Goal: Information Seeking & Learning: Check status

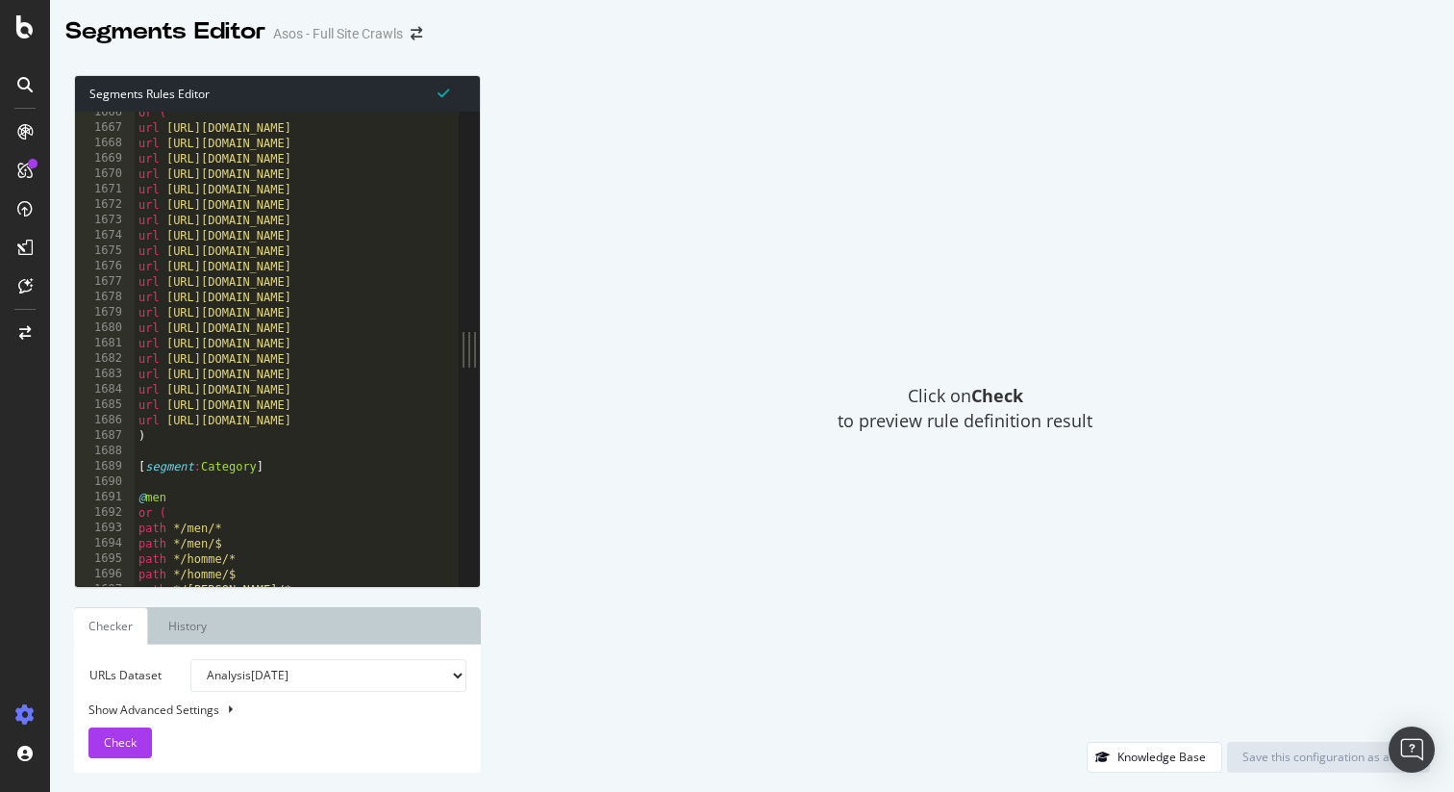
scroll to position [19271, 0]
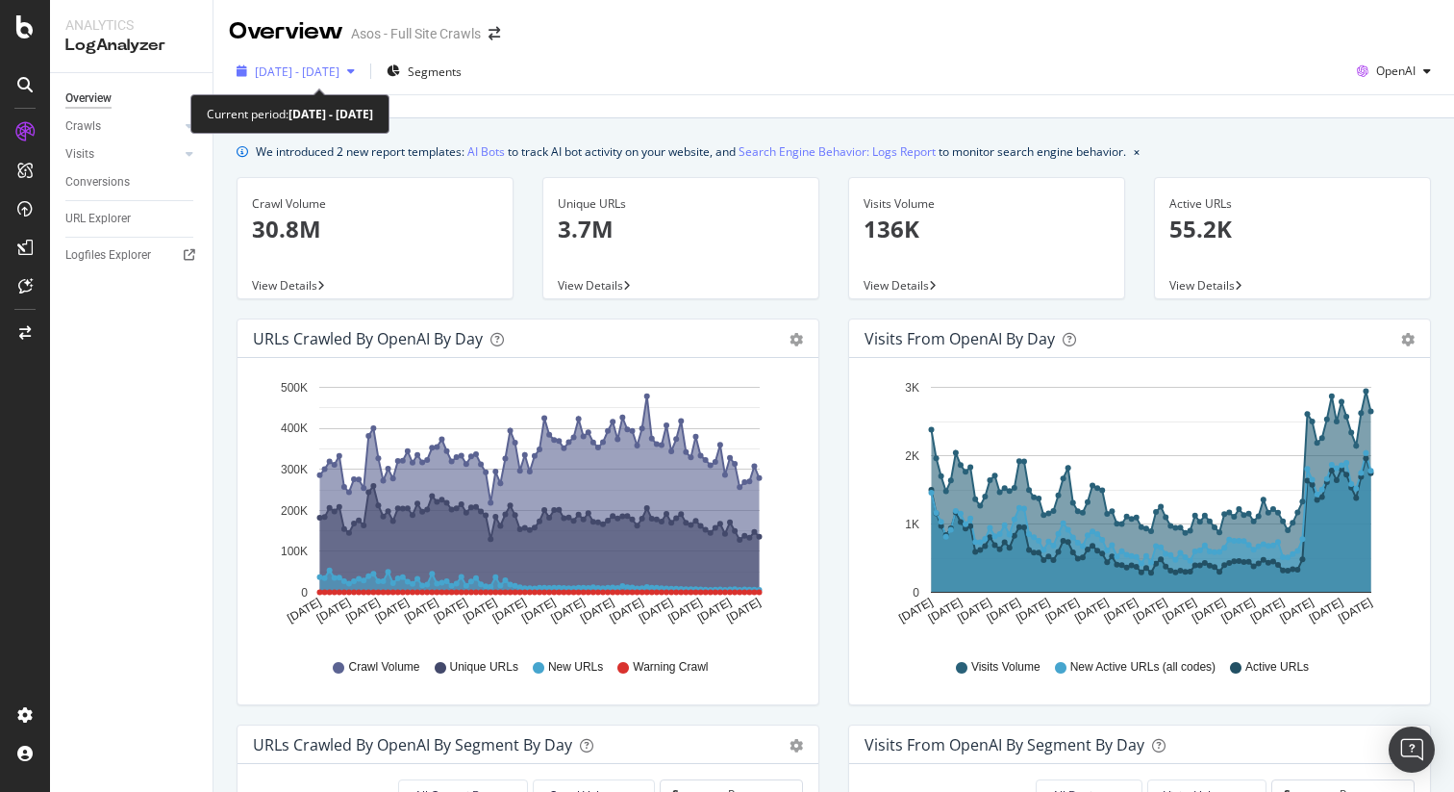
click at [340, 79] on span "[DATE] - [DATE]" at bounding box center [297, 71] width 85 height 16
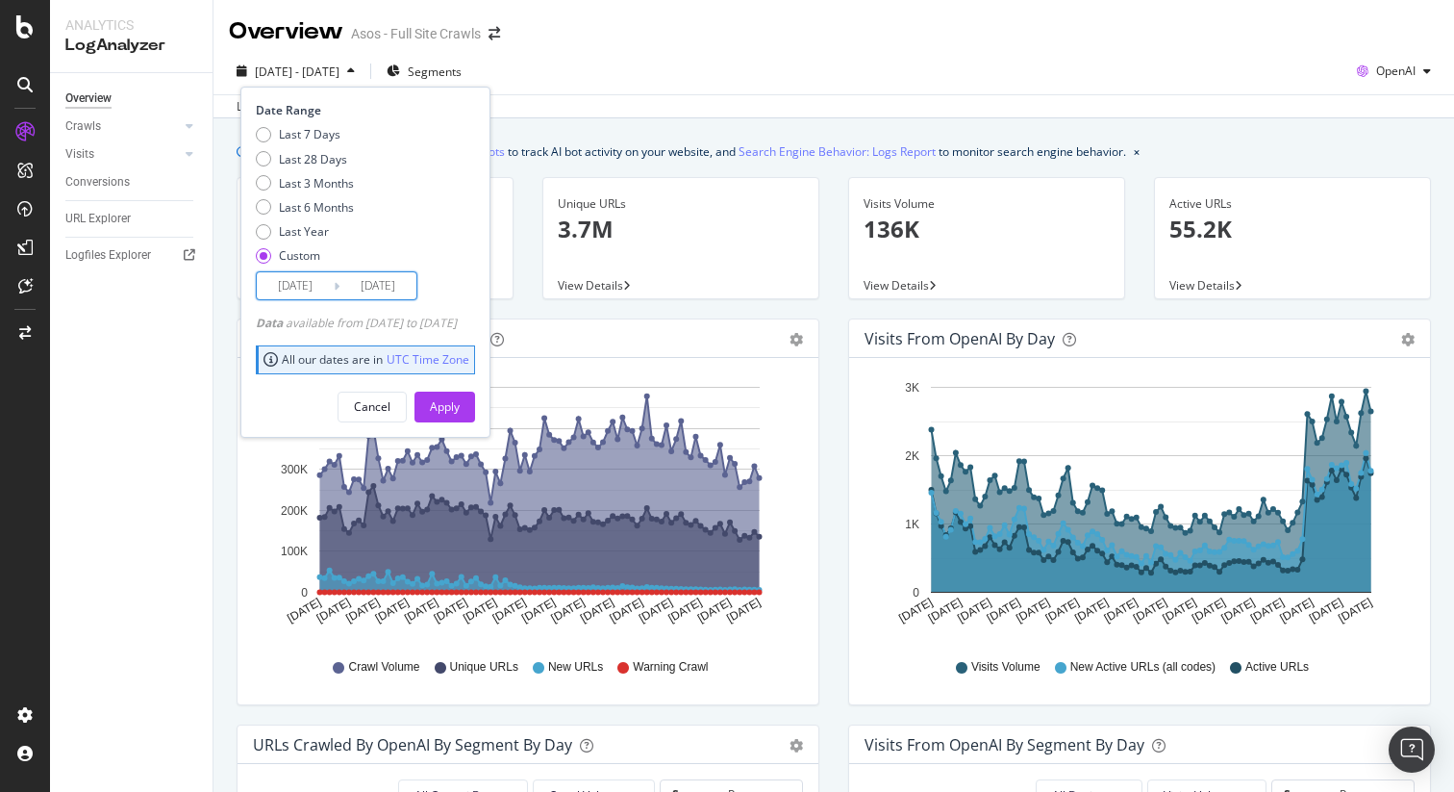
click at [387, 289] on input "[DATE]" at bounding box center [378, 285] width 77 height 27
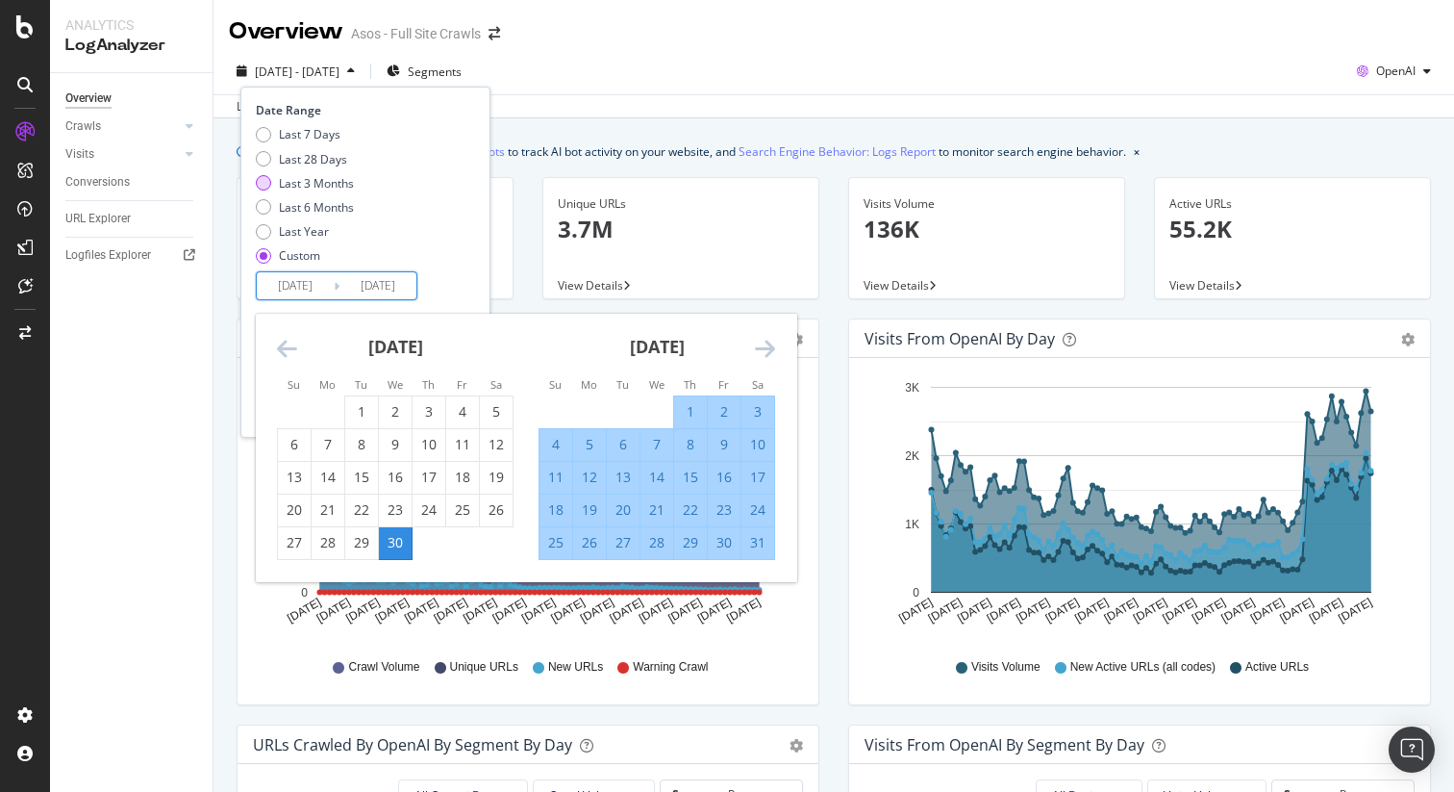
click at [326, 183] on div "Last 3 Months" at bounding box center [316, 183] width 75 height 16
type input "[DATE]"
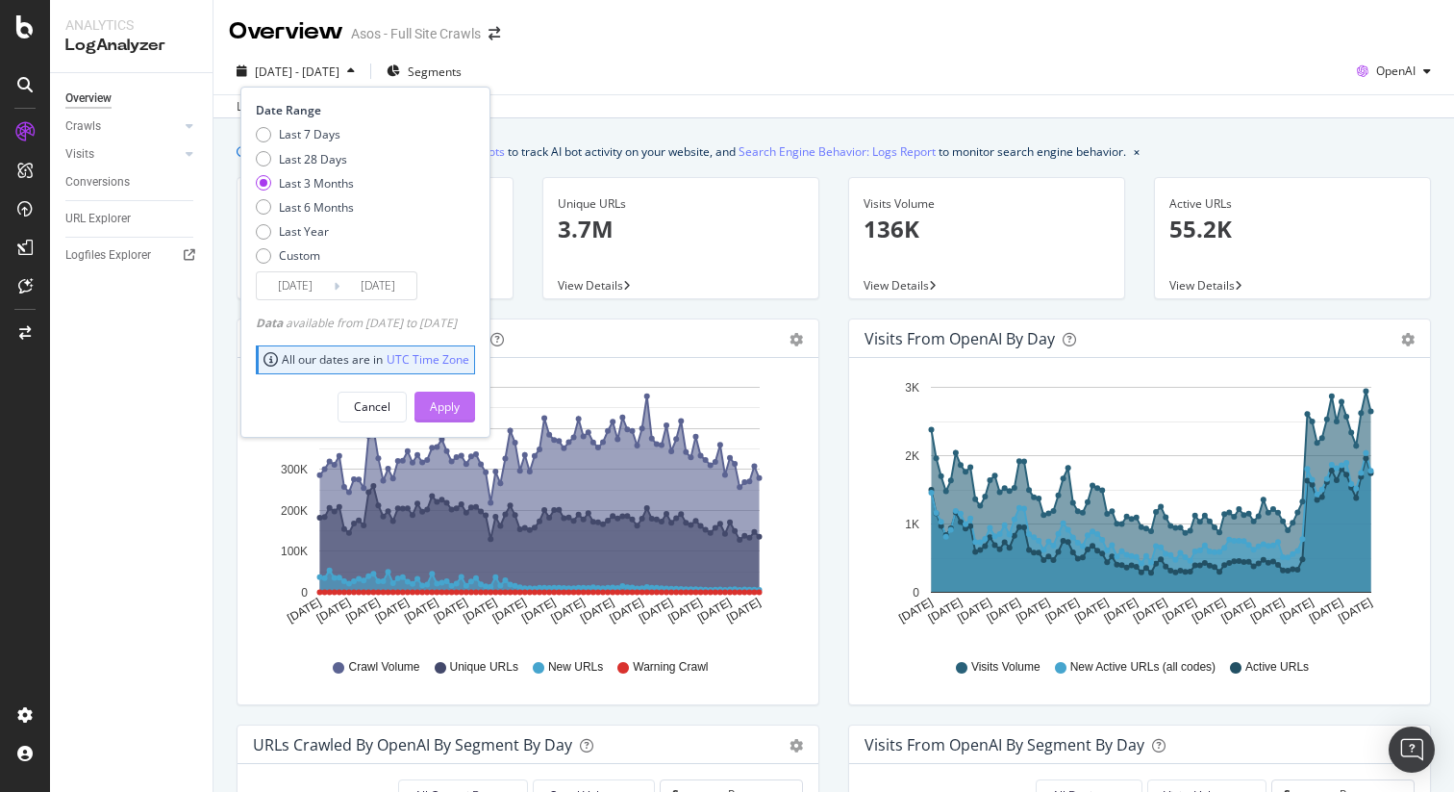
click at [460, 403] on div "Apply" at bounding box center [445, 406] width 30 height 16
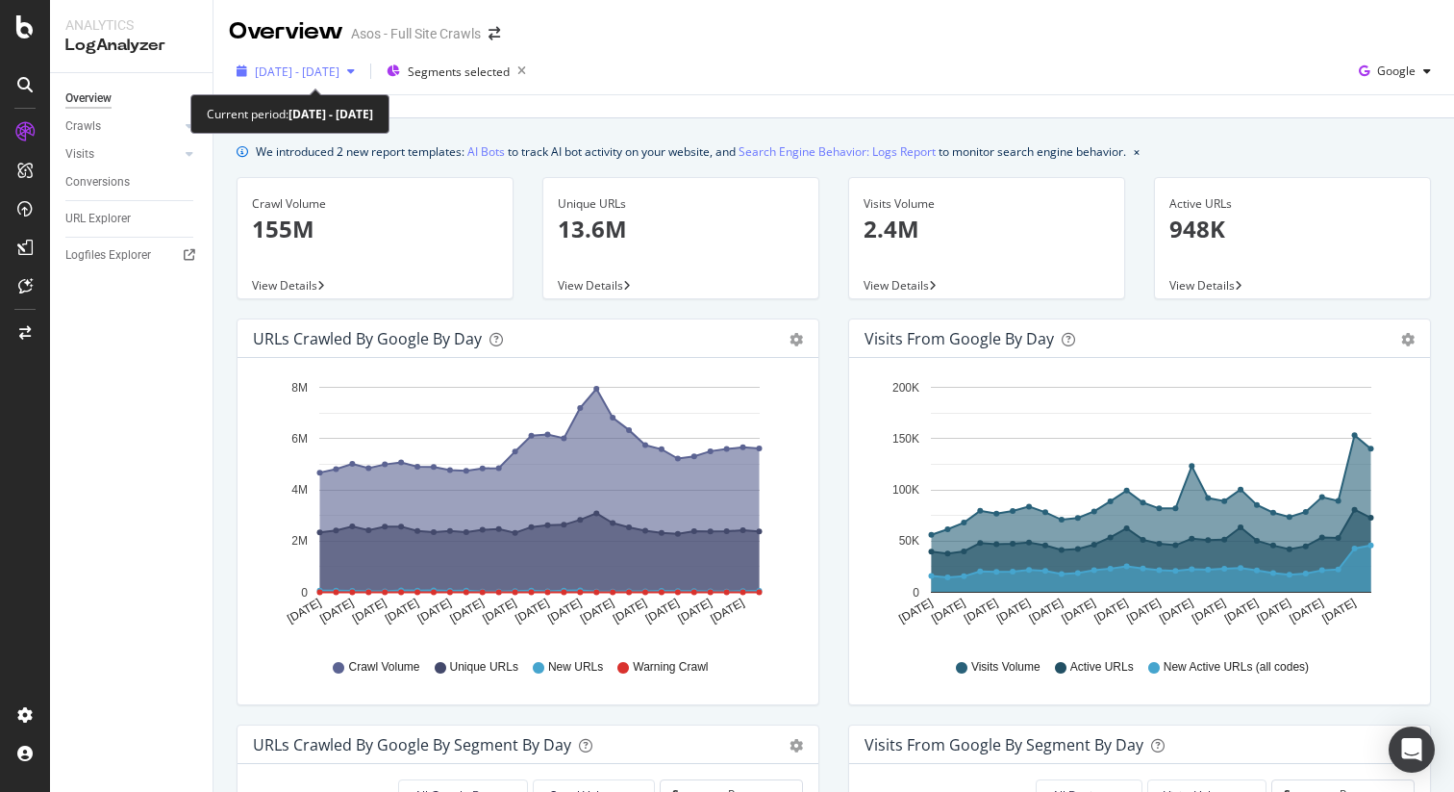
click at [310, 74] on span "2025 Jun. 12th - Jul. 9th" at bounding box center [297, 71] width 85 height 16
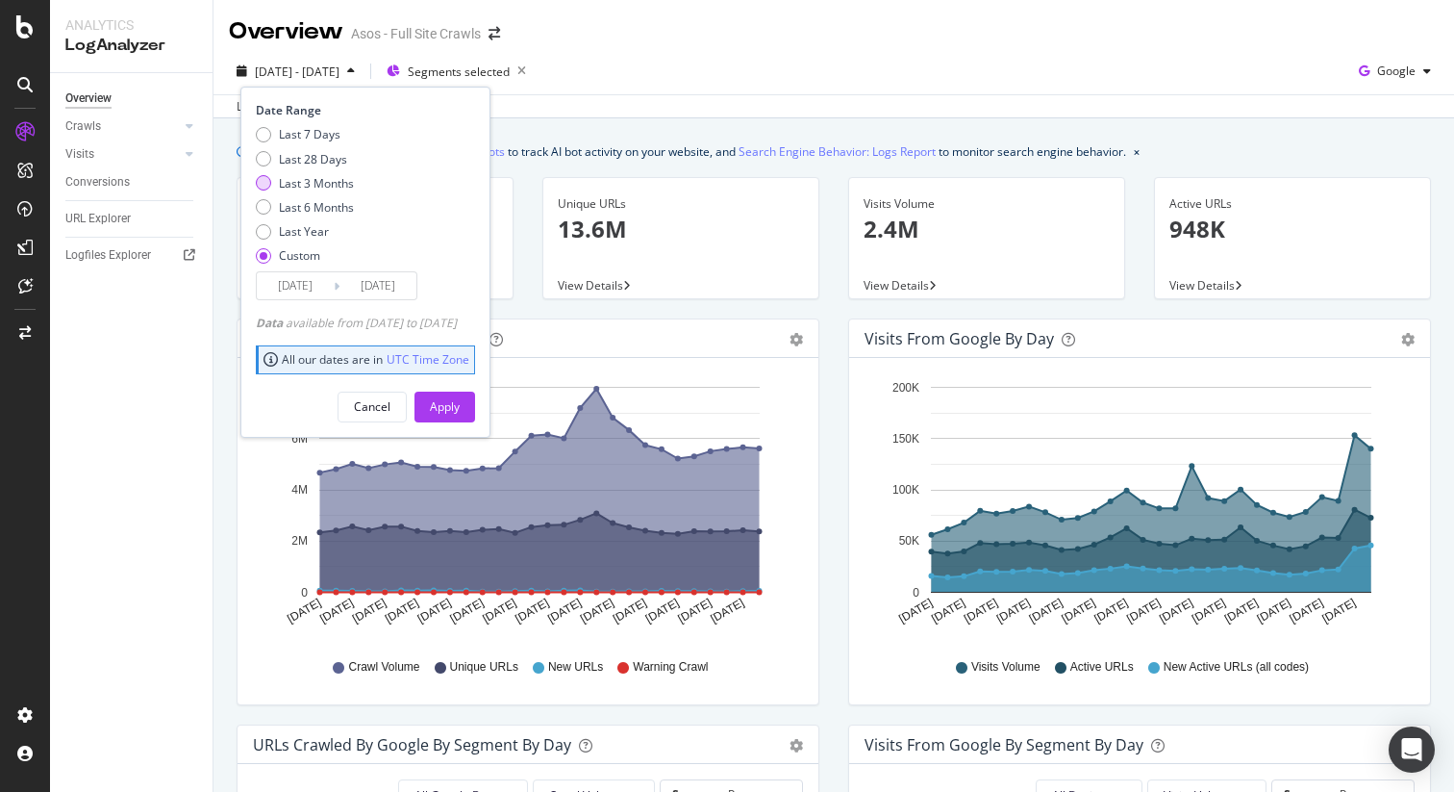
click at [328, 182] on div "Last 3 Months" at bounding box center [316, 183] width 75 height 16
type input "[DATE]"
click at [460, 399] on div "Apply" at bounding box center [445, 406] width 30 height 16
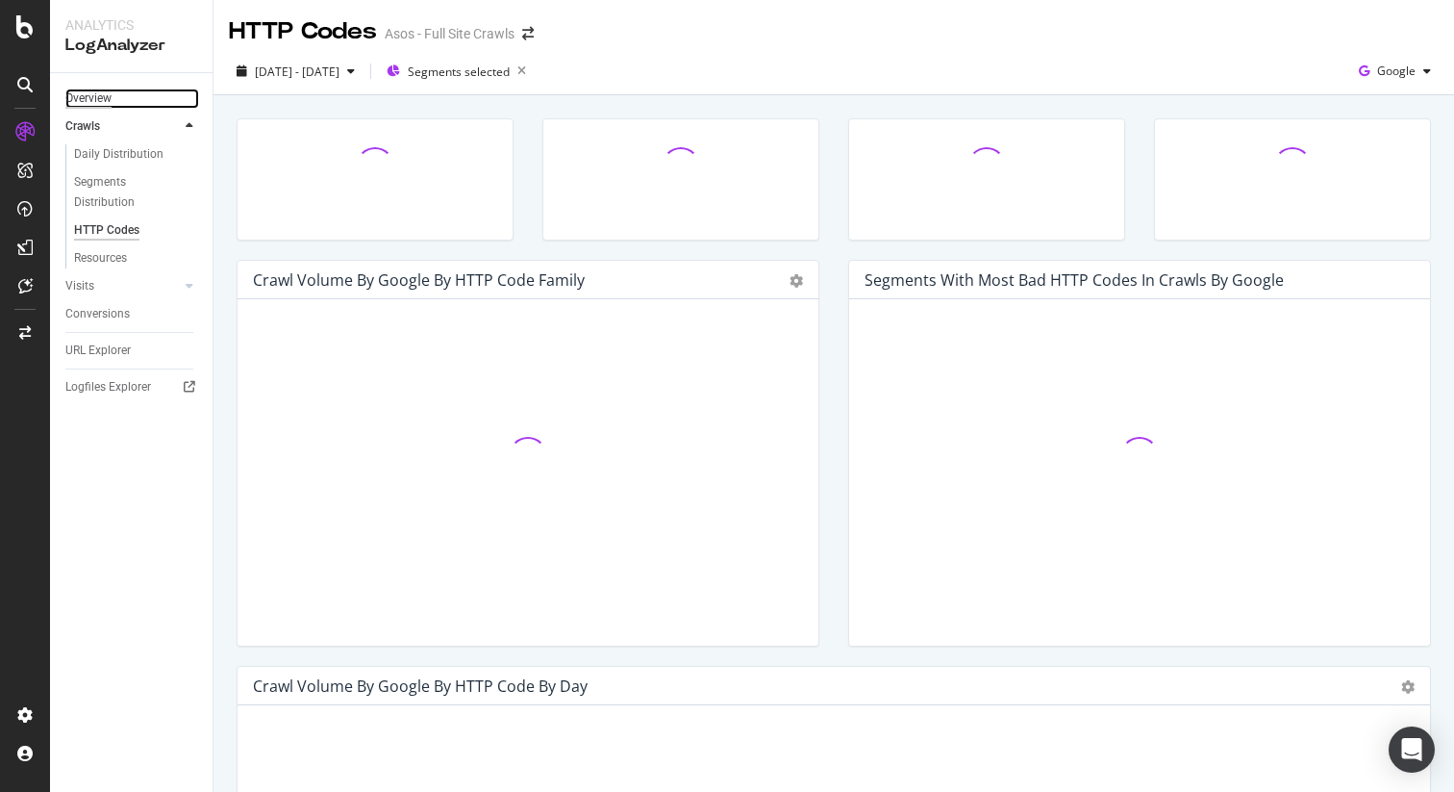
click at [91, 89] on div "Overview" at bounding box center [88, 98] width 46 height 20
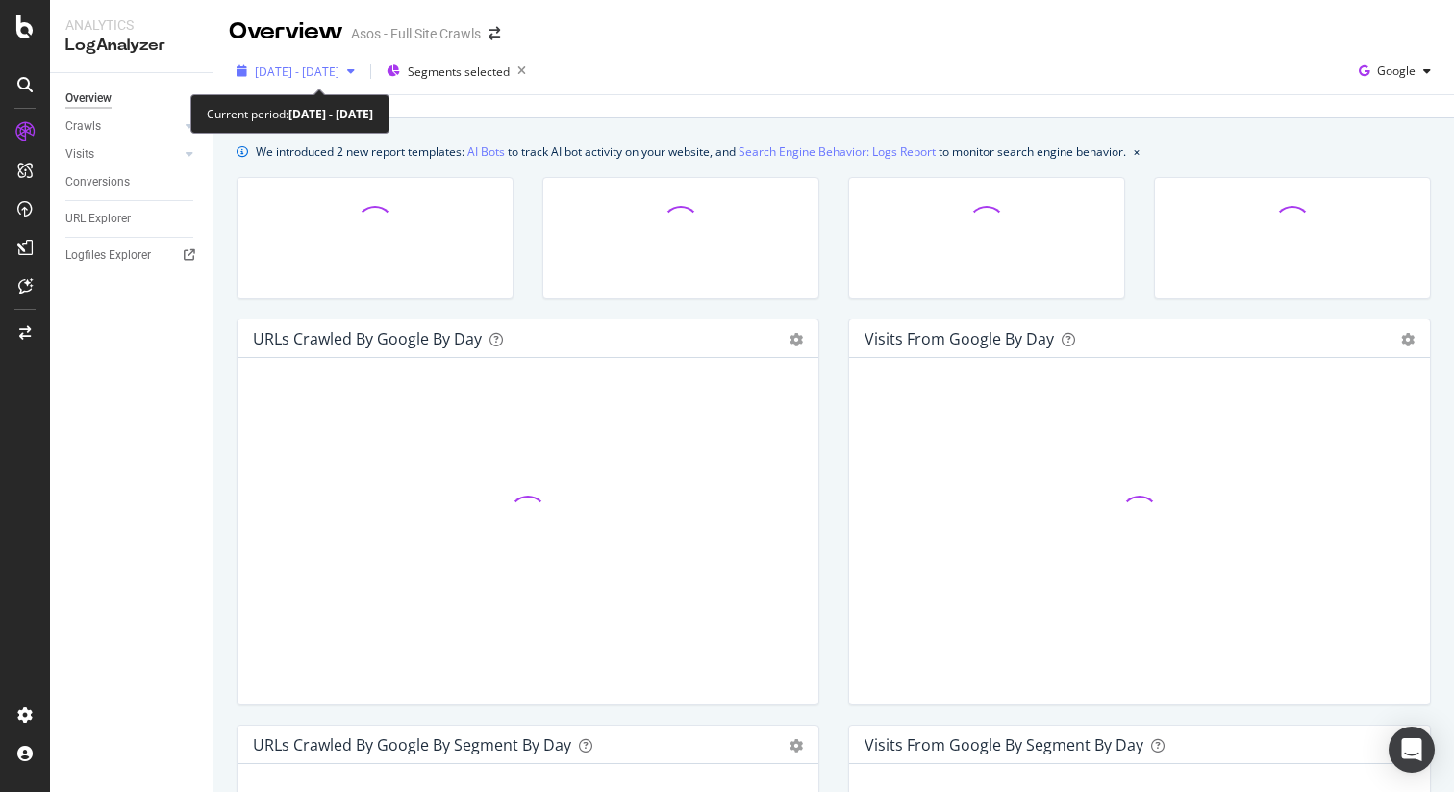
click at [298, 65] on span "[DATE] - [DATE]" at bounding box center [297, 71] width 85 height 16
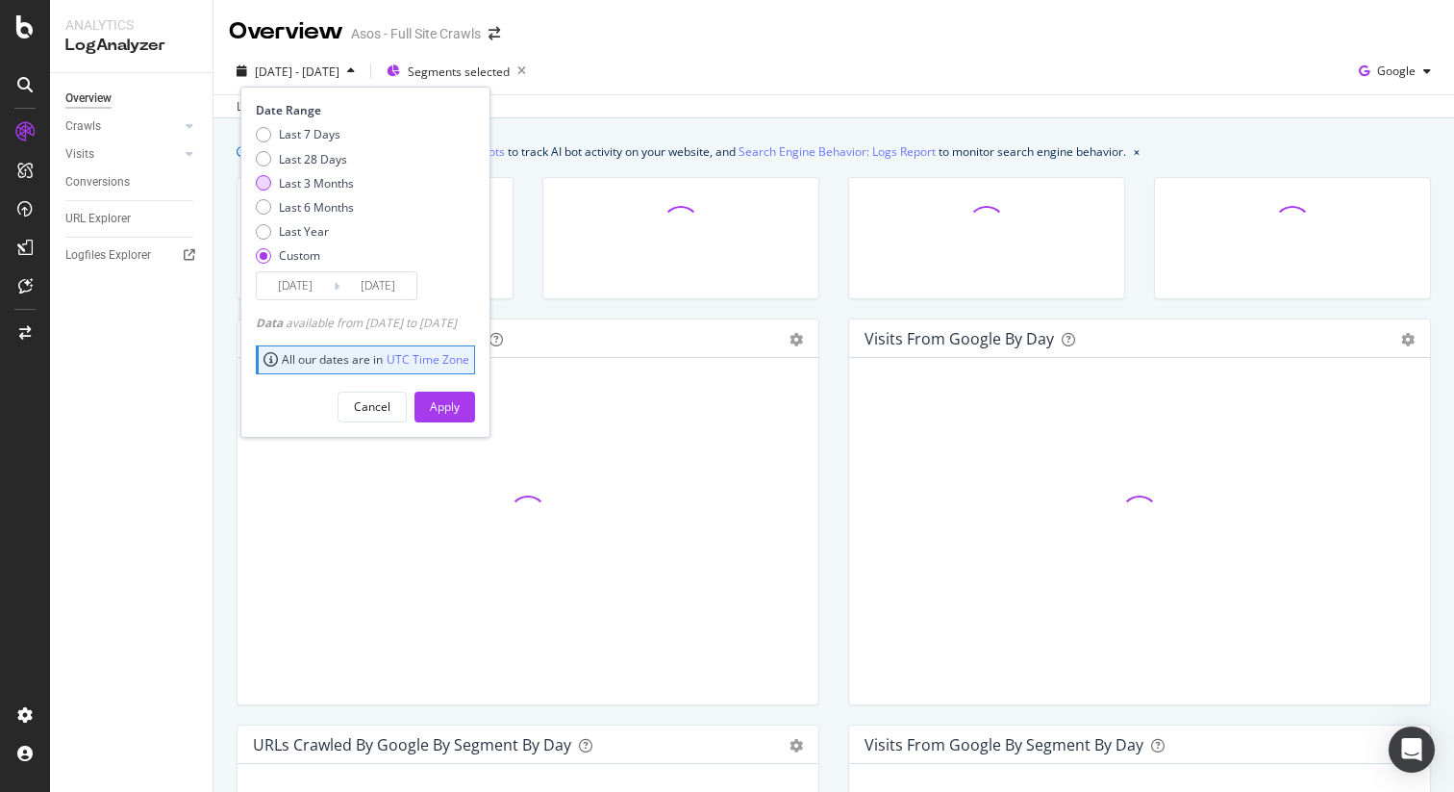
click at [295, 185] on div "Last 3 Months" at bounding box center [316, 183] width 75 height 16
type input "[DATE]"
click at [475, 402] on button "Apply" at bounding box center [445, 407] width 61 height 31
